Goal: Transaction & Acquisition: Purchase product/service

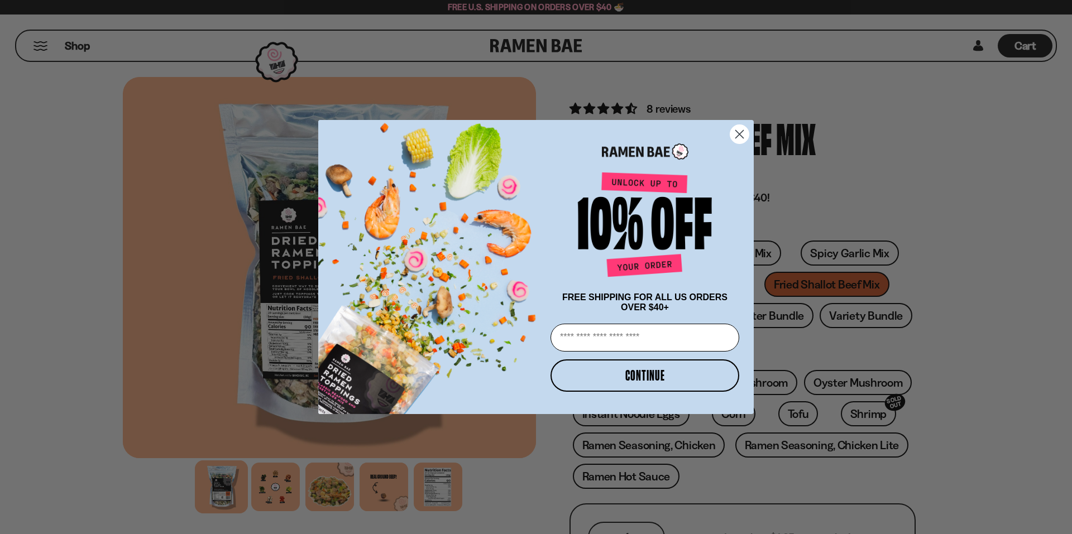
click at [739, 131] on icon "Close dialog" at bounding box center [740, 135] width 8 height 8
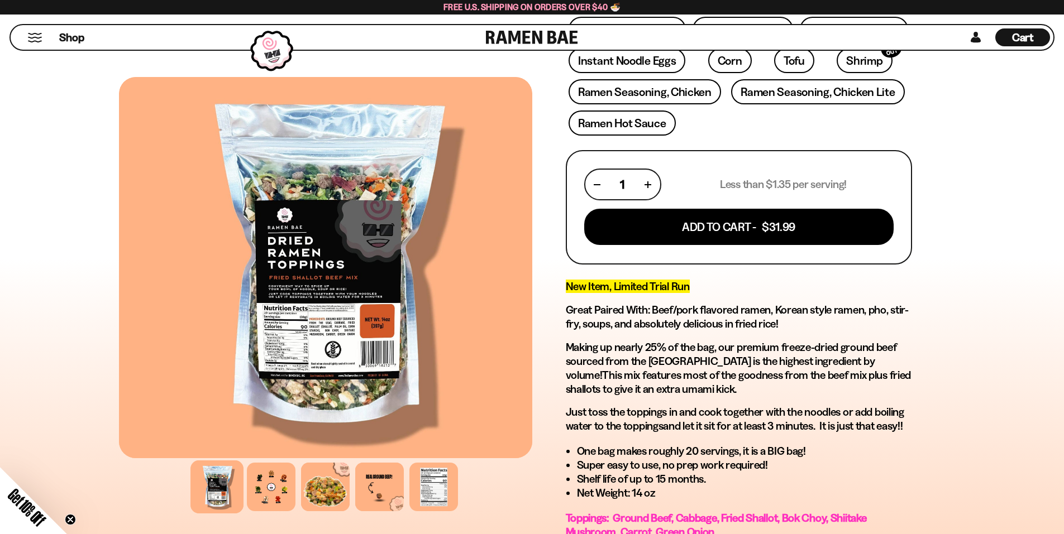
scroll to position [391, 0]
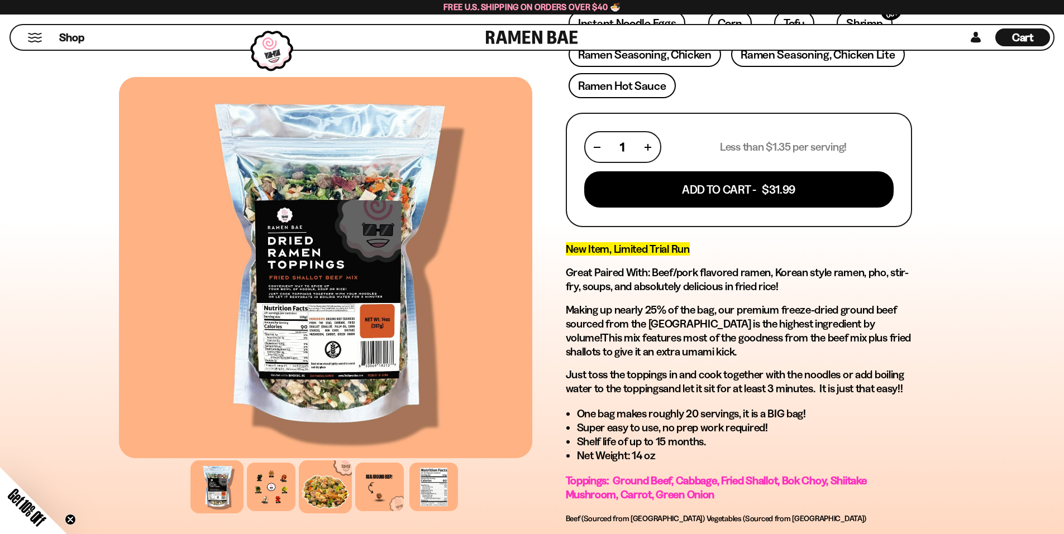
click at [319, 491] on div at bounding box center [325, 487] width 53 height 53
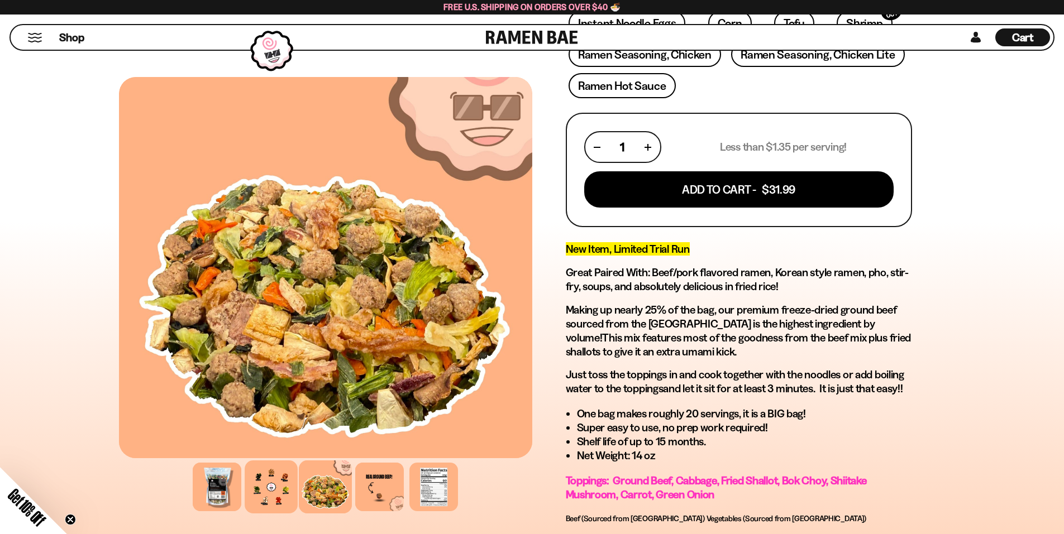
click at [265, 488] on div at bounding box center [271, 487] width 53 height 53
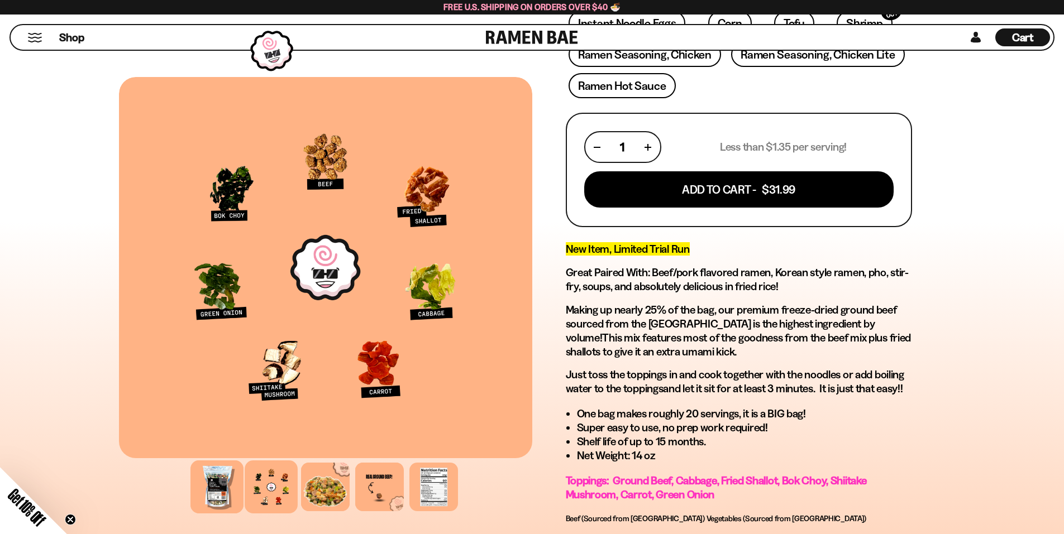
click at [212, 477] on div at bounding box center [216, 487] width 53 height 53
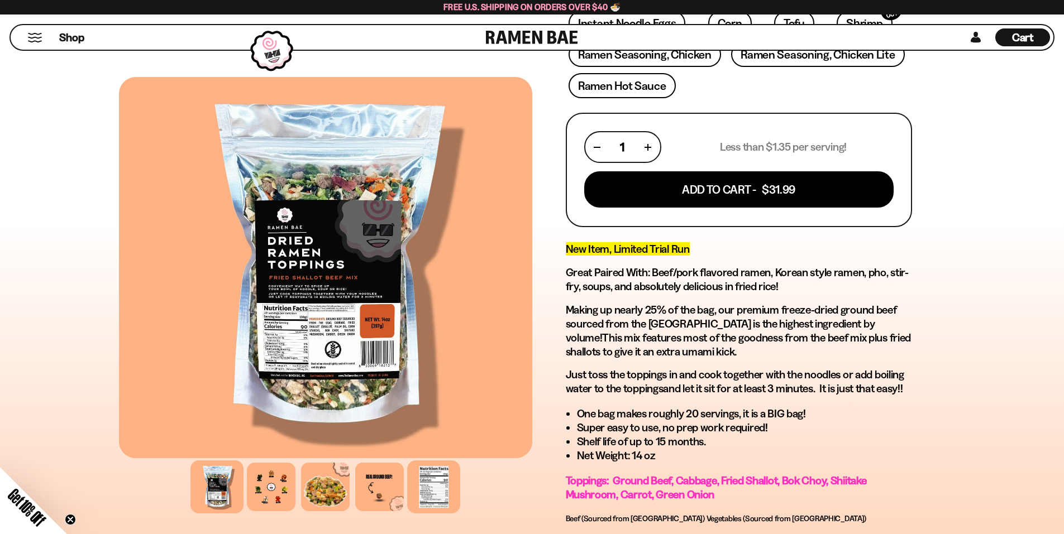
click at [431, 496] on div at bounding box center [433, 487] width 53 height 53
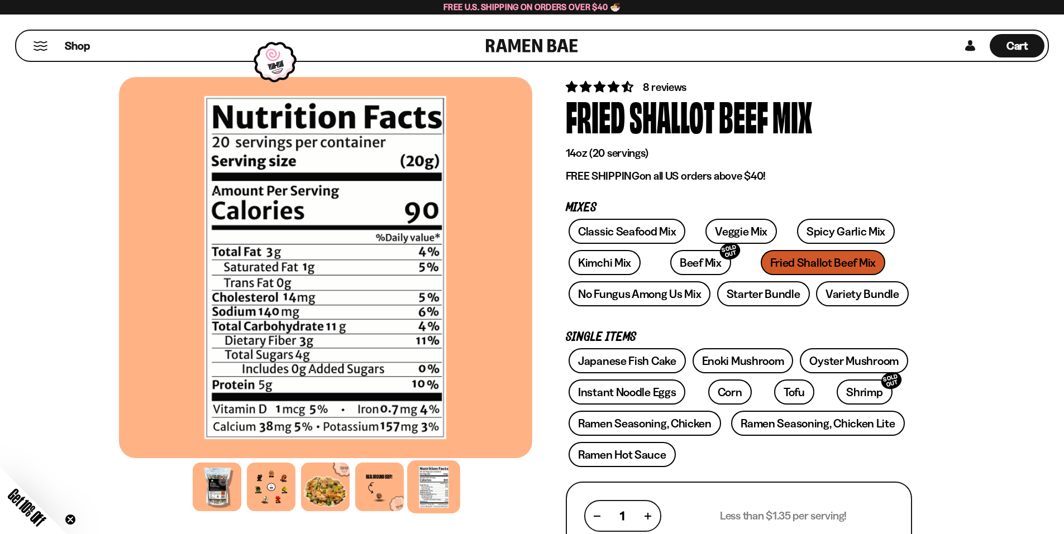
scroll to position [0, 0]
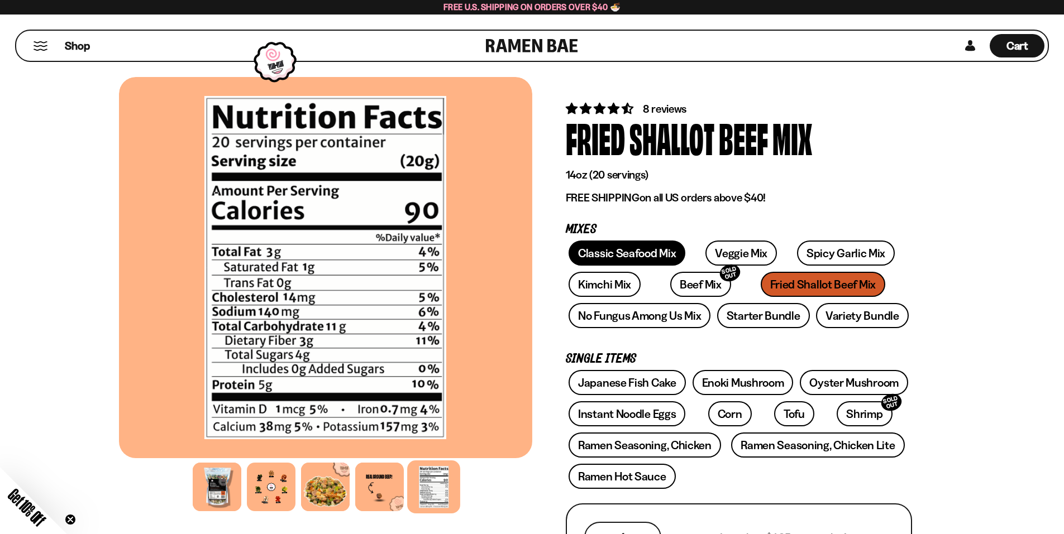
click at [590, 249] on link "Classic Seafood Mix" at bounding box center [626, 253] width 117 height 25
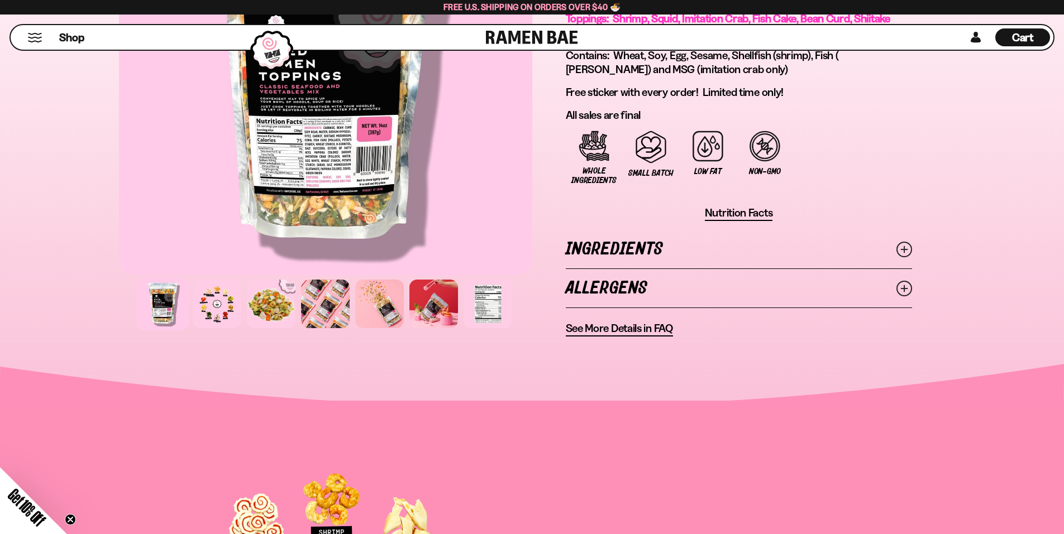
scroll to position [782, 0]
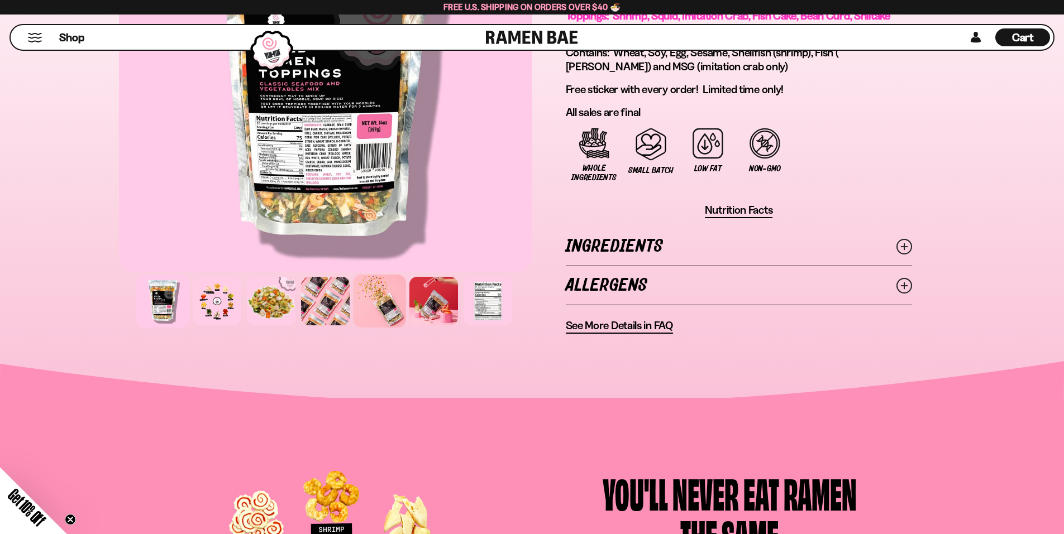
click at [379, 289] on div at bounding box center [379, 301] width 53 height 53
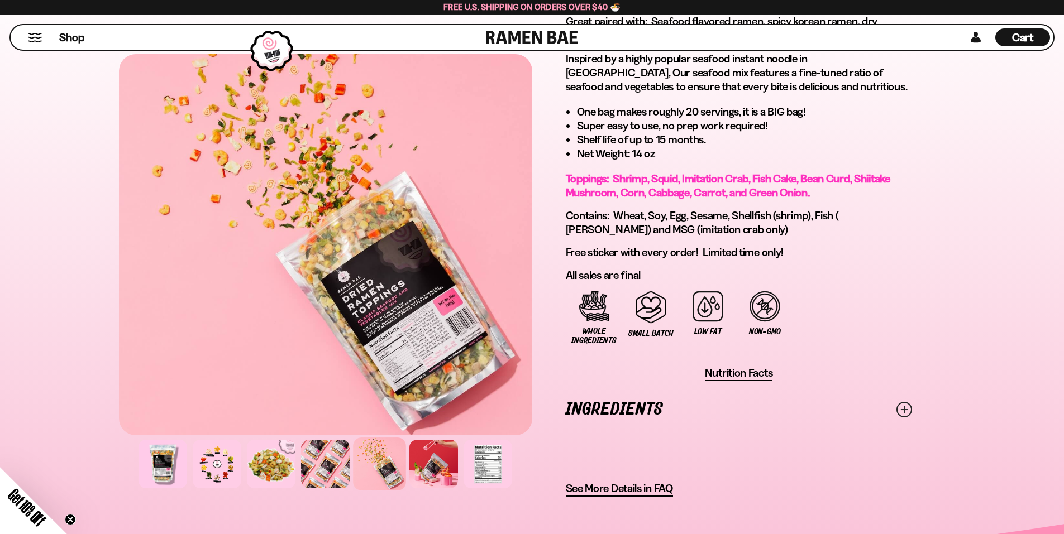
scroll to position [670, 0]
